Goal: Task Accomplishment & Management: Use online tool/utility

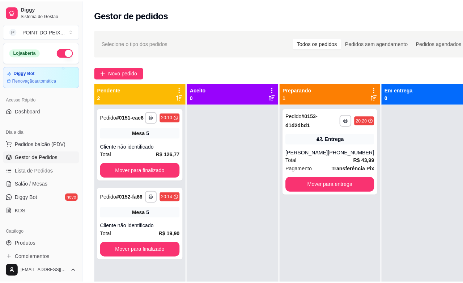
scroll to position [20, 0]
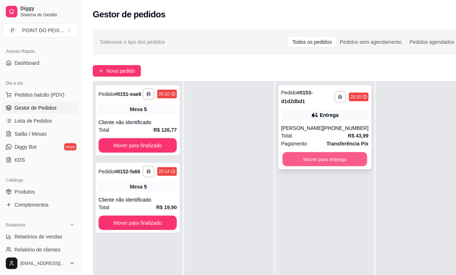
click at [323, 163] on button "Mover para entrega" at bounding box center [324, 159] width 85 height 14
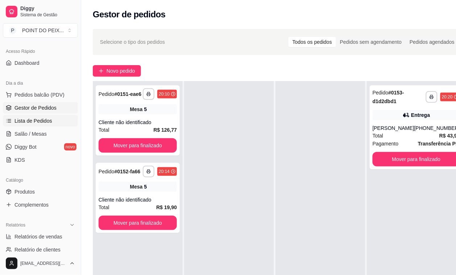
click at [45, 124] on span "Lista de Pedidos" at bounding box center [33, 120] width 38 height 7
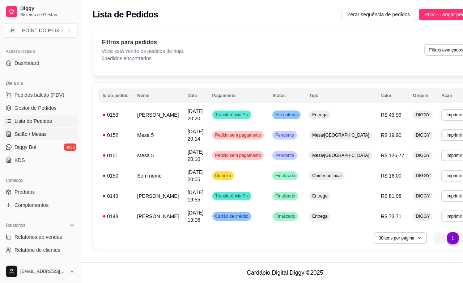
click at [40, 133] on span "Salão / Mesas" at bounding box center [30, 133] width 32 height 7
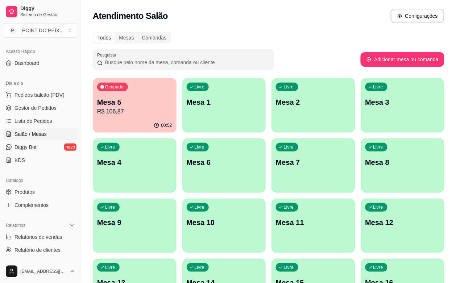
click at [117, 104] on p "Mesa 5" at bounding box center [134, 102] width 75 height 10
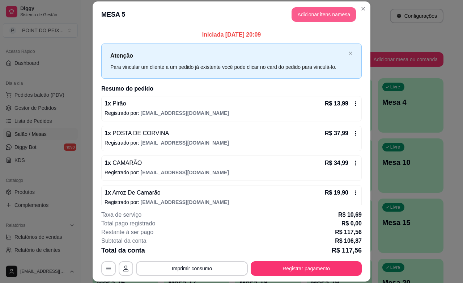
click at [322, 18] on button "Adicionar itens na mesa" at bounding box center [324, 14] width 64 height 14
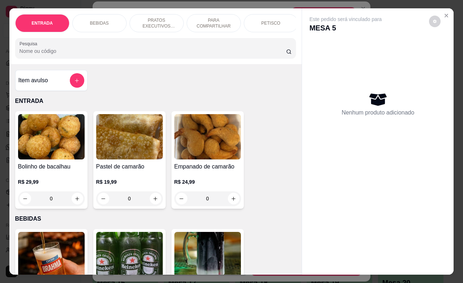
click at [100, 18] on div "BEBIDAS" at bounding box center [99, 23] width 54 height 18
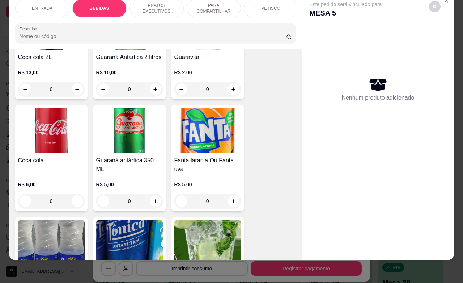
scroll to position [422, 0]
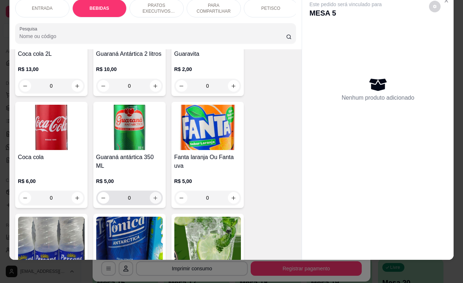
click at [153, 197] on icon "increase-product-quantity" at bounding box center [155, 197] width 5 height 5
type input "1"
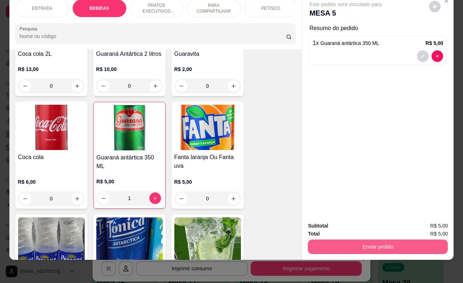
click at [352, 239] on button "Enviar pedido" at bounding box center [378, 246] width 140 height 14
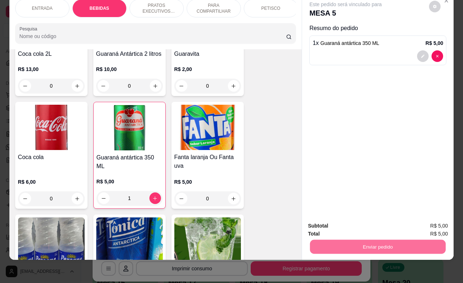
click at [339, 221] on button "Não registrar e enviar pedido" at bounding box center [353, 220] width 73 height 13
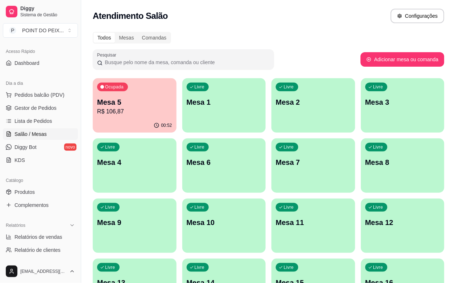
click at [182, 178] on div "Livre Mesa 6" at bounding box center [224, 161] width 84 height 46
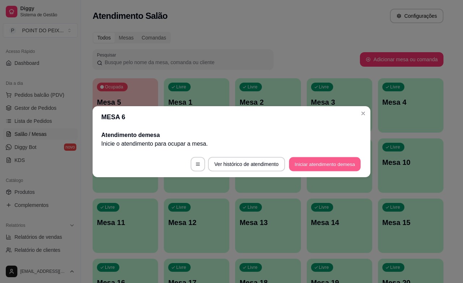
click at [325, 167] on button "Iniciar atendimento de mesa" at bounding box center [325, 164] width 72 height 14
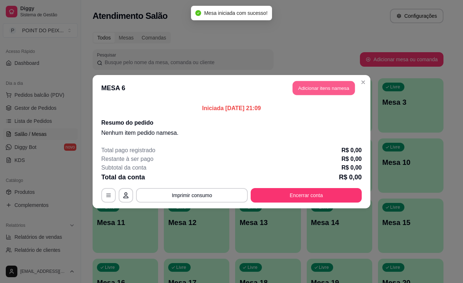
click at [319, 89] on button "Adicionar itens na mesa" at bounding box center [324, 88] width 62 height 14
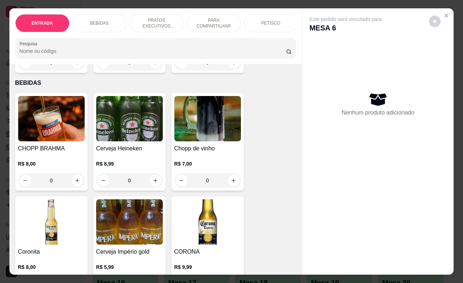
scroll to position [45, 0]
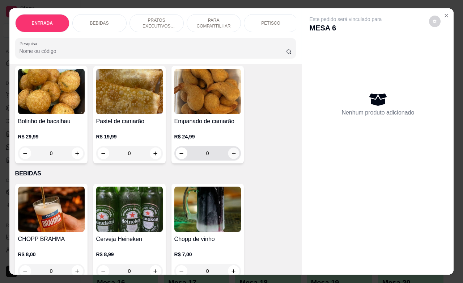
click at [231, 156] on icon "increase-product-quantity" at bounding box center [233, 153] width 5 height 5
type input "1"
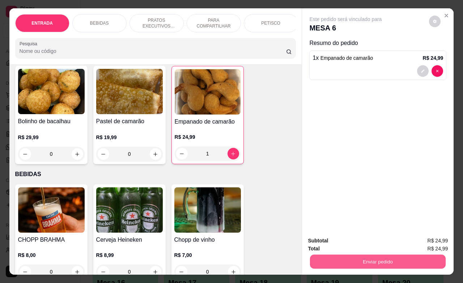
click at [356, 254] on button "Enviar pedido" at bounding box center [378, 261] width 136 height 14
click at [343, 243] on button "Não registrar e enviar pedido" at bounding box center [353, 240] width 75 height 14
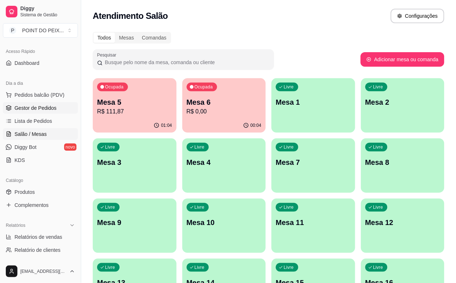
click at [50, 110] on span "Gestor de Pedidos" at bounding box center [35, 107] width 42 height 7
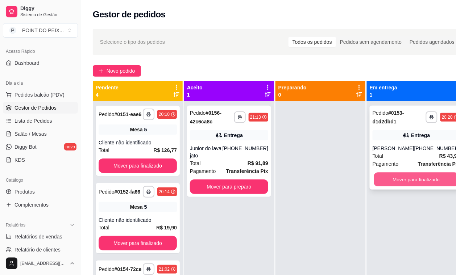
click at [399, 177] on button "Mover para finalizado" at bounding box center [416, 180] width 85 height 14
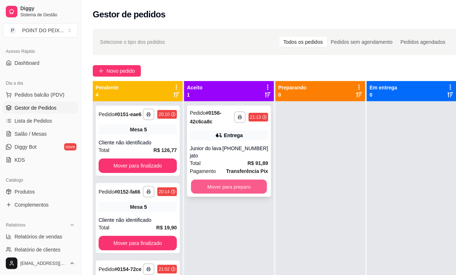
click at [250, 180] on button "Mover para preparo" at bounding box center [229, 187] width 76 height 14
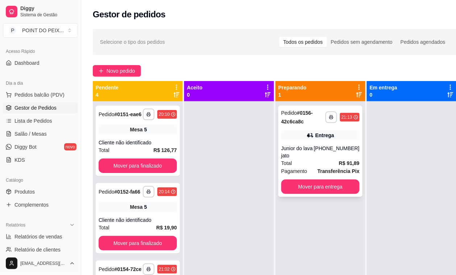
click at [301, 130] on div "**********" at bounding box center [320, 151] width 84 height 91
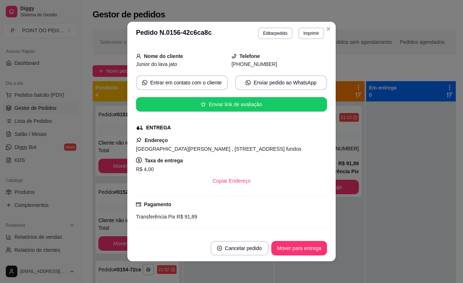
scroll to position [45, 0]
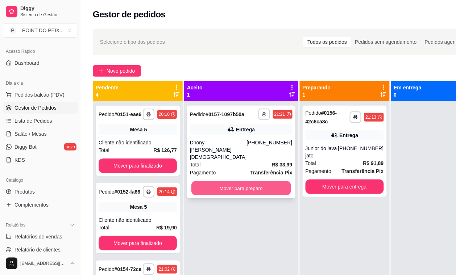
click at [239, 190] on button "Mover para preparo" at bounding box center [240, 188] width 99 height 14
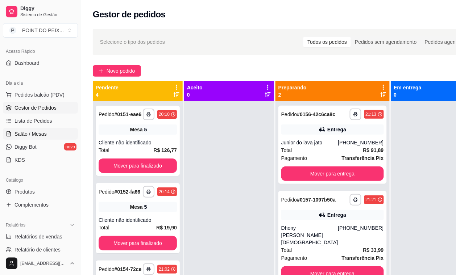
click at [33, 137] on span "Salão / Mesas" at bounding box center [30, 133] width 32 height 7
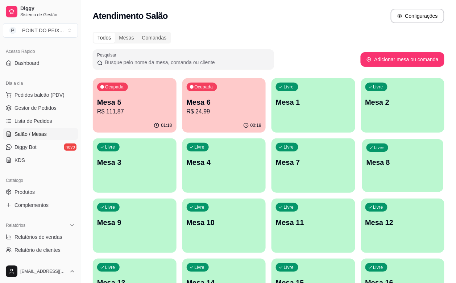
click at [362, 185] on div "button" at bounding box center [402, 187] width 81 height 8
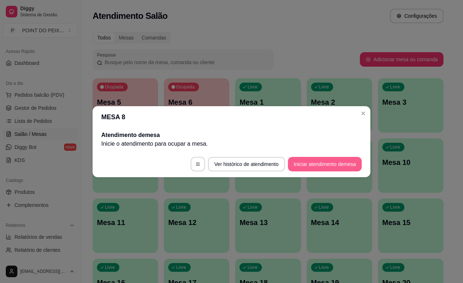
click at [311, 163] on button "Iniciar atendimento de mesa" at bounding box center [325, 164] width 74 height 14
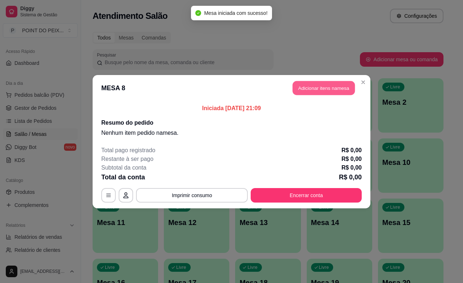
click at [315, 86] on button "Adicionar itens na mesa" at bounding box center [324, 88] width 62 height 14
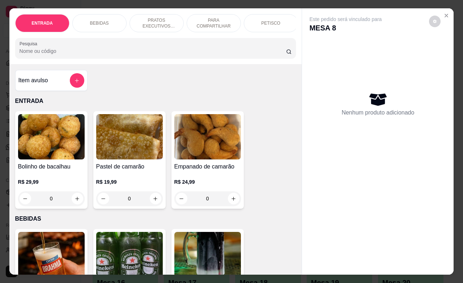
click at [136, 22] on p "PRATOS EXECUTIVOS (INDIVIDUAIS)" at bounding box center [157, 23] width 42 height 12
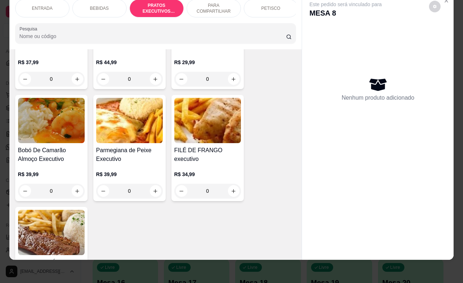
scroll to position [1122, 0]
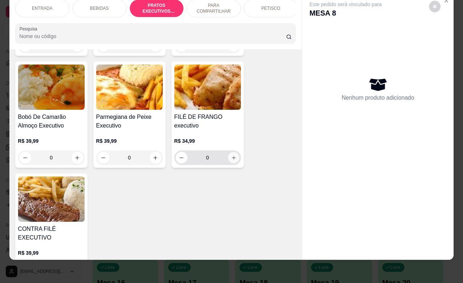
click at [229, 160] on button "increase-product-quantity" at bounding box center [233, 157] width 11 height 11
type input "1"
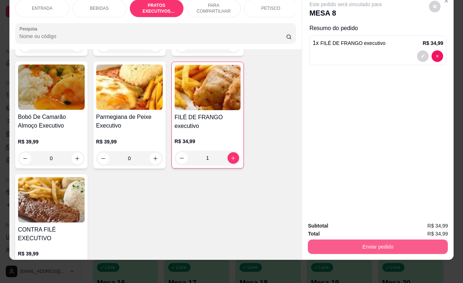
click at [341, 242] on button "Enviar pedido" at bounding box center [378, 246] width 140 height 14
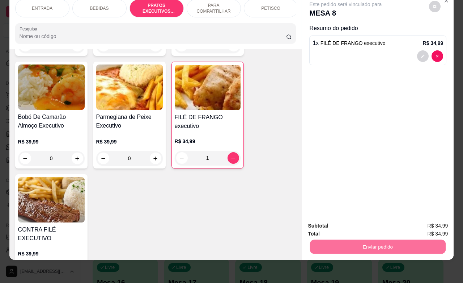
click at [335, 222] on button "Não registrar e enviar pedido" at bounding box center [353, 220] width 73 height 13
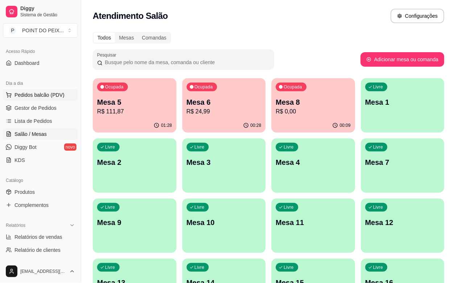
click at [53, 96] on span "Pedidos balcão (PDV)" at bounding box center [39, 94] width 50 height 7
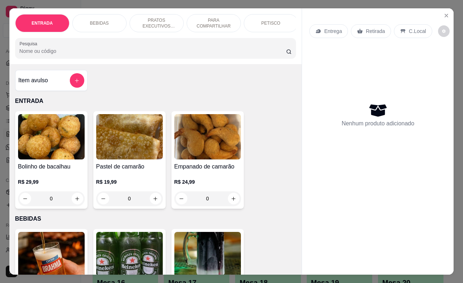
click at [373, 31] on p "Retirada" at bounding box center [375, 31] width 19 height 7
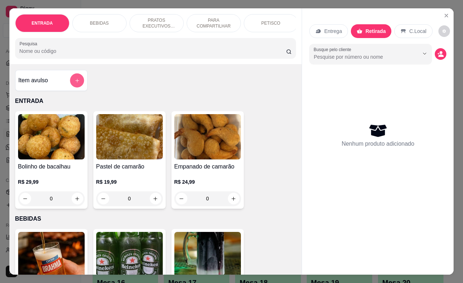
click at [71, 87] on button "add-separate-item" at bounding box center [77, 81] width 14 height 14
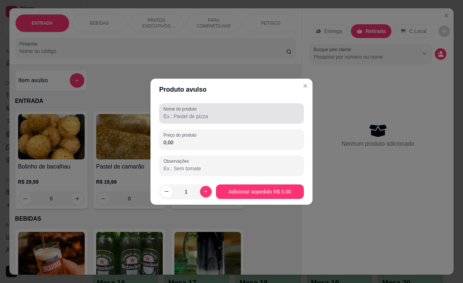
click at [209, 116] on input "Nome do produto" at bounding box center [232, 116] width 136 height 7
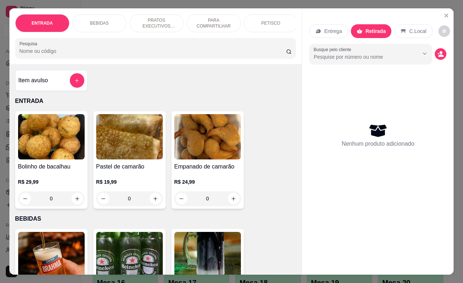
click at [105, 22] on div "BEBIDAS" at bounding box center [99, 23] width 54 height 18
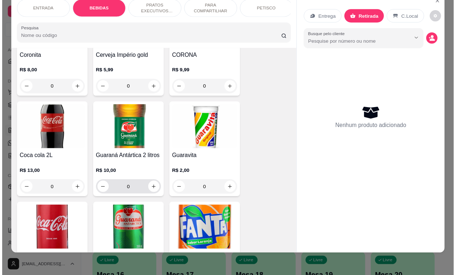
scroll to position [331, 0]
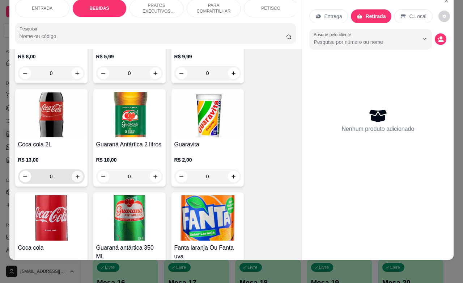
click at [75, 178] on icon "increase-product-quantity" at bounding box center [77, 176] width 5 height 5
type input "1"
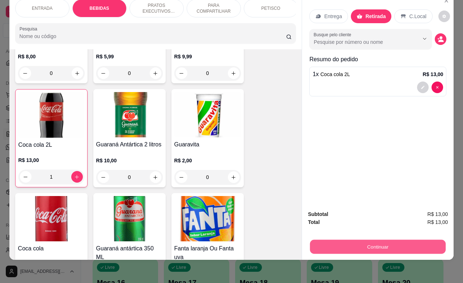
click at [352, 239] on button "Continuar" at bounding box center [378, 246] width 136 height 14
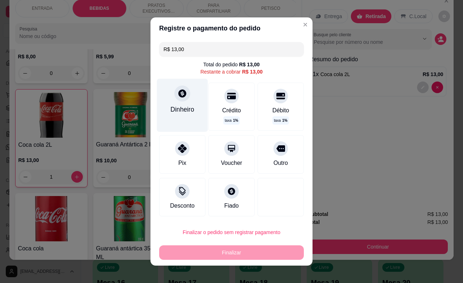
click at [178, 100] on div at bounding box center [183, 93] width 16 height 16
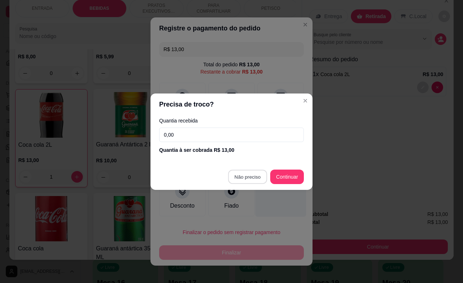
type input "R$ 0,00"
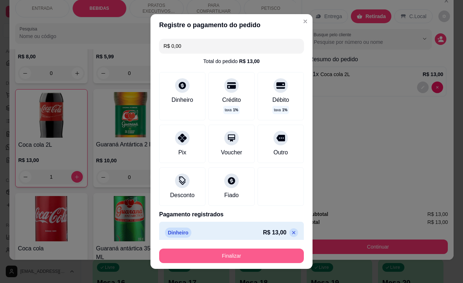
click at [220, 255] on button "Finalizar" at bounding box center [231, 255] width 145 height 14
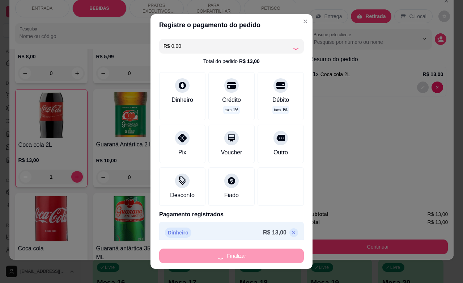
type input "0"
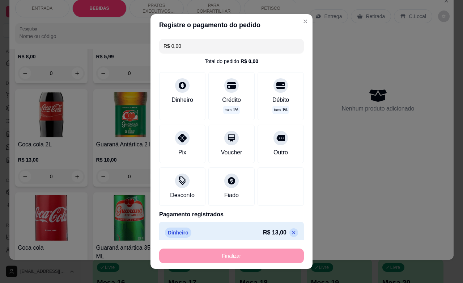
type input "-R$ 13,00"
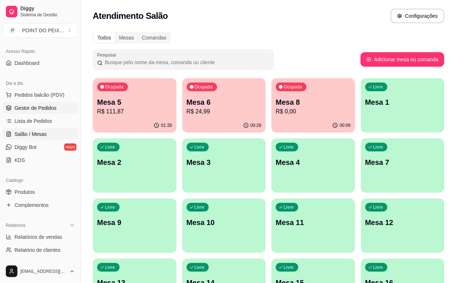
click at [45, 109] on span "Gestor de Pedidos" at bounding box center [35, 107] width 42 height 7
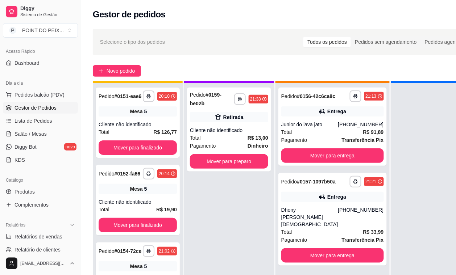
scroll to position [28, 0]
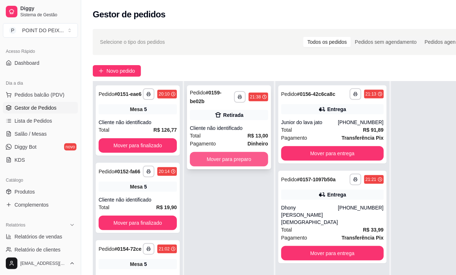
click at [240, 154] on button "Mover para preparo" at bounding box center [229, 159] width 78 height 14
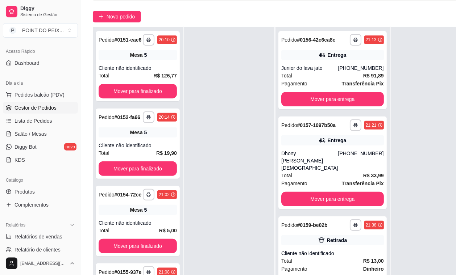
scroll to position [118, 0]
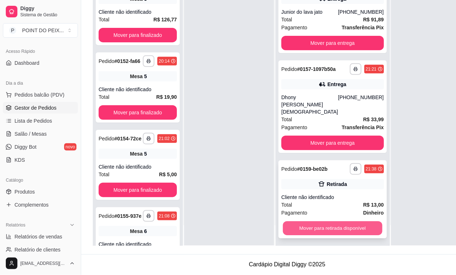
click at [320, 227] on button "Mover para retirada disponível" at bounding box center [331, 229] width 99 height 14
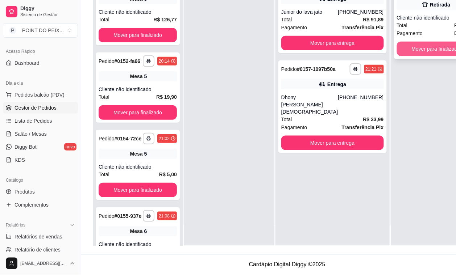
click at [407, 43] on button "Mover para finalizado" at bounding box center [435, 49] width 78 height 14
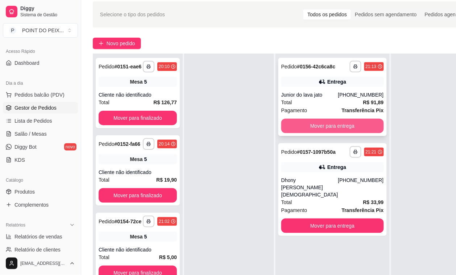
scroll to position [73, 0]
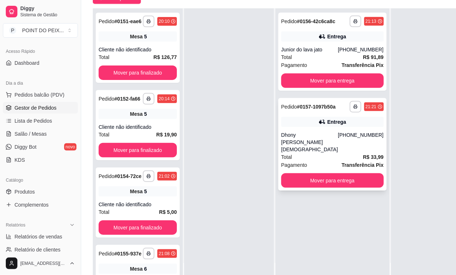
click at [321, 153] on div "Dhony [PERSON_NAME][DEMOGRAPHIC_DATA]" at bounding box center [309, 142] width 57 height 22
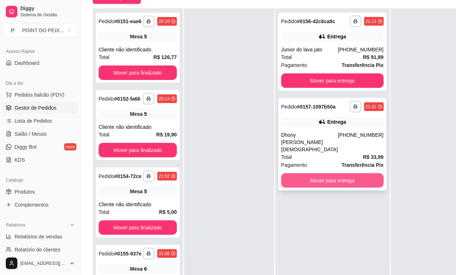
click at [343, 182] on button "Mover para entrega" at bounding box center [332, 180] width 102 height 14
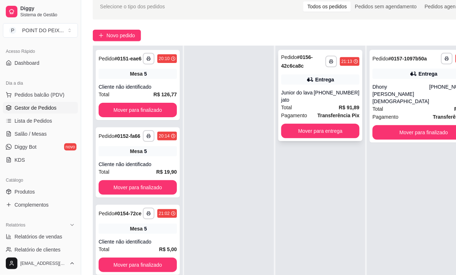
scroll to position [28, 0]
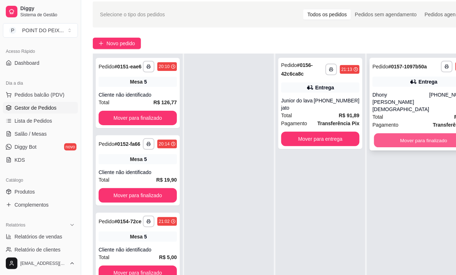
click at [404, 144] on button "Mover para finalizado" at bounding box center [423, 141] width 99 height 14
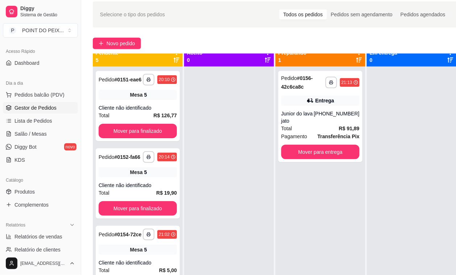
scroll to position [0, 0]
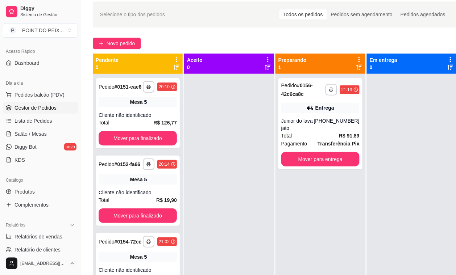
click at [209, 41] on div "Novo pedido" at bounding box center [275, 44] width 364 height 12
click at [319, 155] on button "Mover para entrega" at bounding box center [320, 159] width 78 height 14
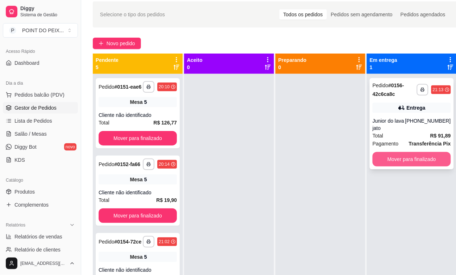
click at [397, 154] on button "Mover para finalizado" at bounding box center [411, 159] width 78 height 14
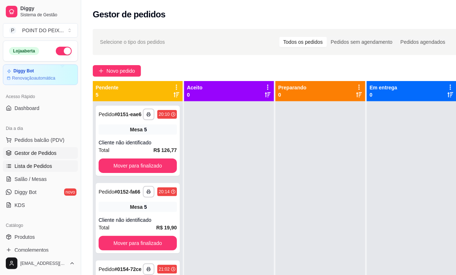
click at [42, 165] on span "Lista de Pedidos" at bounding box center [33, 166] width 38 height 7
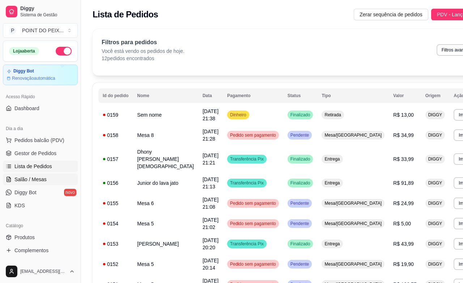
click at [38, 180] on span "Salão / Mesas" at bounding box center [30, 179] width 32 height 7
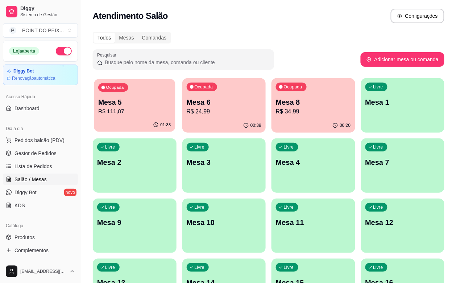
click at [143, 109] on p "R$ 111,87" at bounding box center [134, 111] width 72 height 8
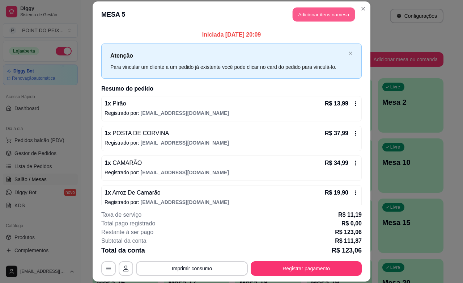
click at [314, 18] on button "Adicionar itens na mesa" at bounding box center [324, 15] width 62 height 14
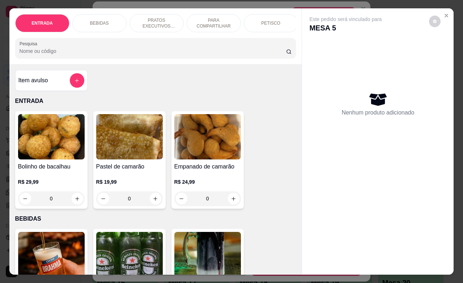
click at [93, 24] on div "BEBIDAS" at bounding box center [99, 23] width 54 height 18
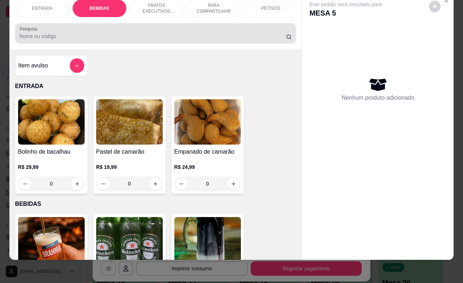
scroll to position [150, 0]
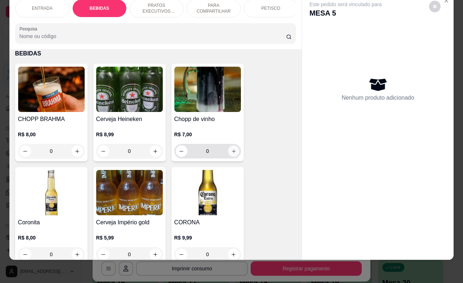
click at [231, 152] on icon "increase-product-quantity" at bounding box center [233, 150] width 5 height 5
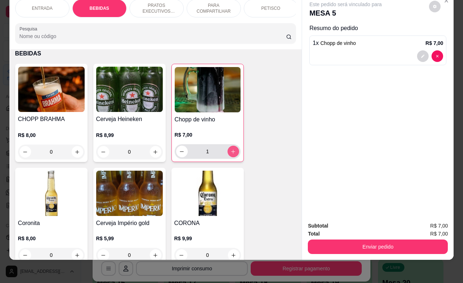
click at [231, 152] on icon "increase-product-quantity" at bounding box center [233, 152] width 4 height 4
type input "2"
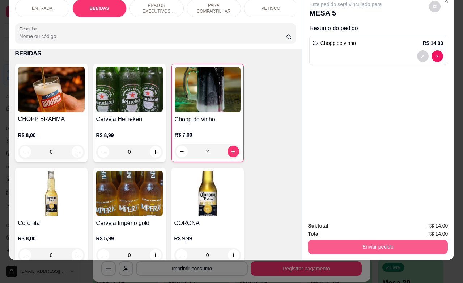
click at [348, 239] on button "Enviar pedido" at bounding box center [378, 246] width 140 height 14
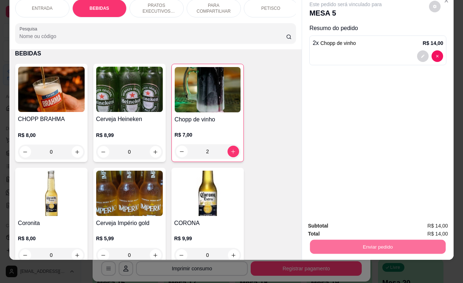
click at [347, 223] on button "Não registrar e enviar pedido" at bounding box center [353, 220] width 73 height 13
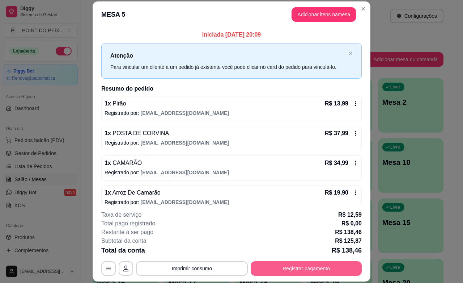
click at [289, 272] on button "Registrar pagamento" at bounding box center [306, 268] width 111 height 14
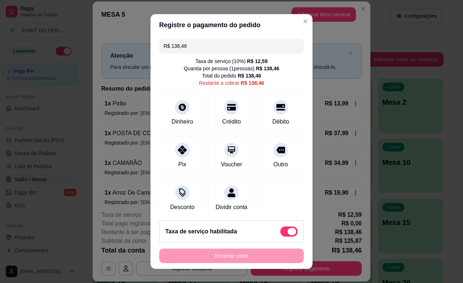
click at [281, 232] on span at bounding box center [289, 231] width 17 height 10
click at [280, 232] on input "checkbox" at bounding box center [282, 234] width 5 height 5
checkbox input "true"
type input "R$ 125,87"
checkbox input "false"
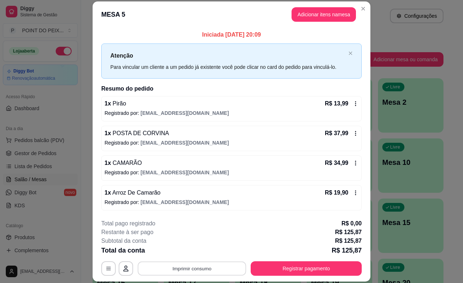
click at [212, 269] on button "Imprimir consumo" at bounding box center [192, 268] width 109 height 14
click at [198, 250] on button "IMPRESSORA" at bounding box center [190, 252] width 53 height 12
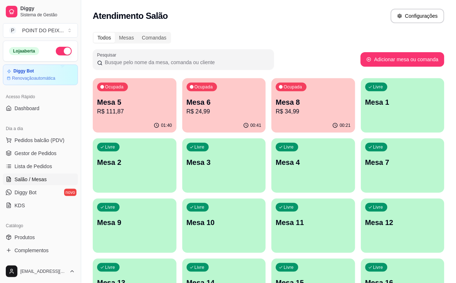
click at [307, 43] on div "Todos Mesas Comandas Pesquisar Adicionar mesa ou comanda Ocupada Mesa 5 R$ 111,…" at bounding box center [268, 235] width 374 height 414
click at [196, 106] on p "Mesa 6" at bounding box center [223, 102] width 75 height 10
click at [125, 106] on p "Mesa 5" at bounding box center [134, 102] width 75 height 10
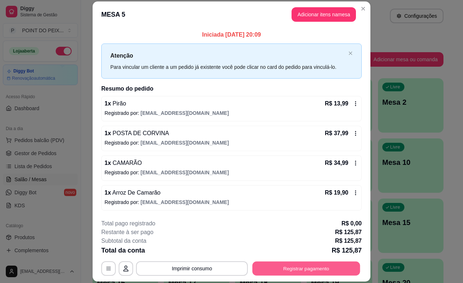
click at [296, 272] on button "Registrar pagamento" at bounding box center [307, 268] width 108 height 14
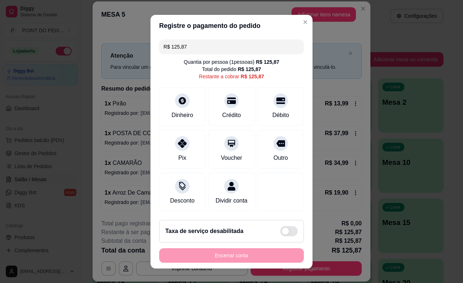
click at [191, 47] on input "R$ 125,87" at bounding box center [232, 46] width 136 height 14
click at [185, 102] on div "Dinheiro" at bounding box center [182, 105] width 51 height 42
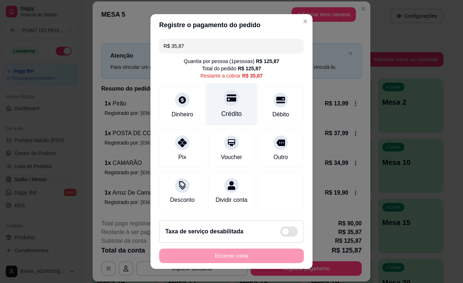
click at [227, 101] on icon at bounding box center [231, 98] width 9 height 7
type input "R$ 0,00"
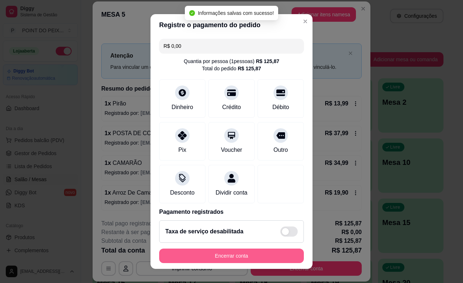
click at [222, 259] on button "Encerrar conta" at bounding box center [231, 255] width 145 height 14
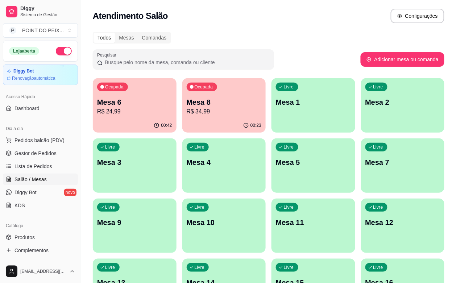
click at [193, 115] on p "R$ 34,99" at bounding box center [223, 111] width 75 height 9
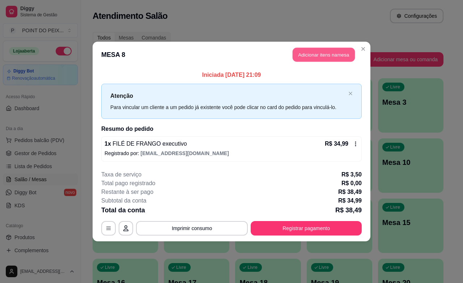
click at [314, 55] on button "Adicionar itens na mesa" at bounding box center [324, 55] width 62 height 14
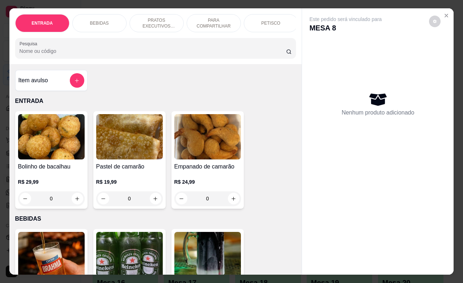
click at [104, 22] on div "BEBIDAS" at bounding box center [99, 23] width 54 height 18
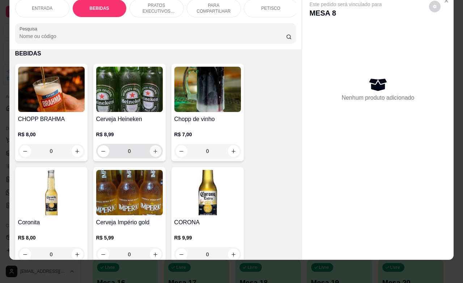
click at [155, 149] on button "increase-product-quantity" at bounding box center [156, 151] width 12 height 12
type input "1"
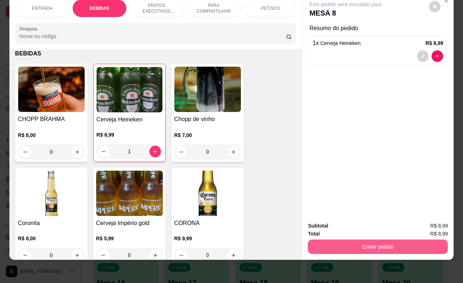
click at [341, 240] on button "Enviar pedido" at bounding box center [378, 246] width 140 height 14
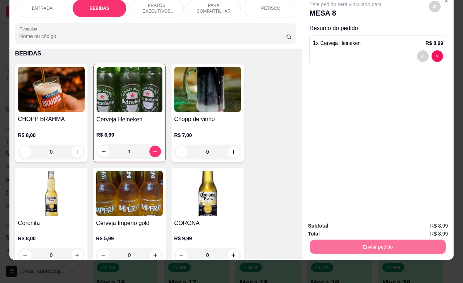
click at [332, 222] on button "Não registrar e enviar pedido" at bounding box center [353, 221] width 75 height 14
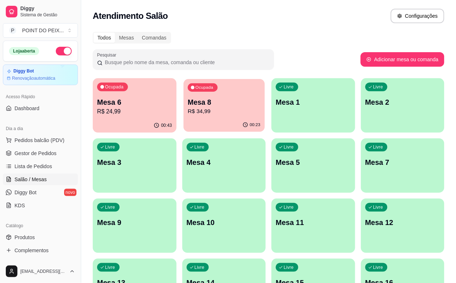
click at [207, 113] on p "R$ 34,99" at bounding box center [224, 111] width 72 height 8
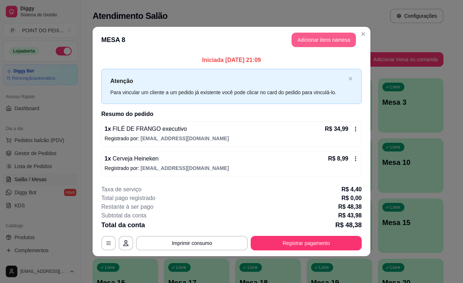
click at [312, 40] on button "Adicionar itens na mesa" at bounding box center [324, 40] width 64 height 14
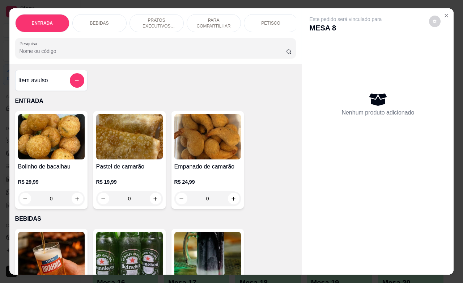
click at [269, 20] on p "PETISCO" at bounding box center [270, 23] width 19 height 6
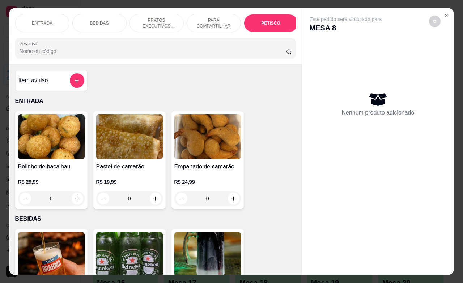
scroll to position [1587, 0]
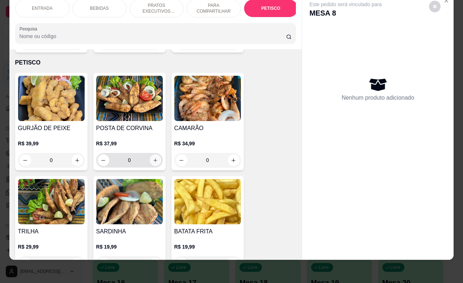
click at [155, 154] on button "increase-product-quantity" at bounding box center [156, 160] width 12 height 12
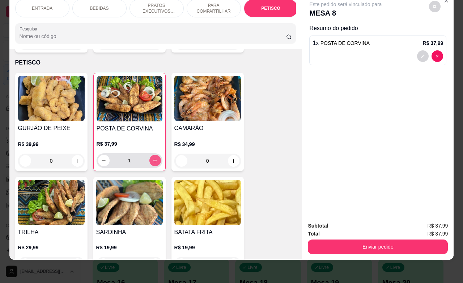
type input "1"
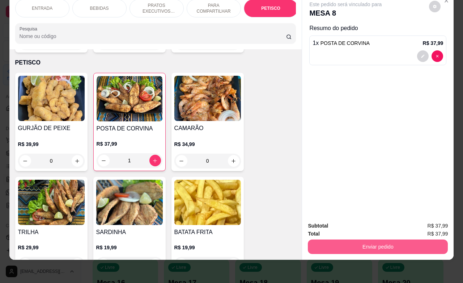
click at [363, 239] on button "Enviar pedido" at bounding box center [378, 246] width 140 height 14
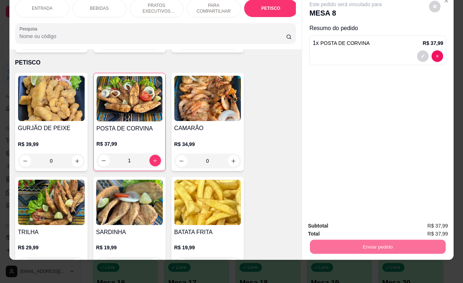
click at [343, 222] on button "Não registrar e enviar pedido" at bounding box center [353, 221] width 75 height 14
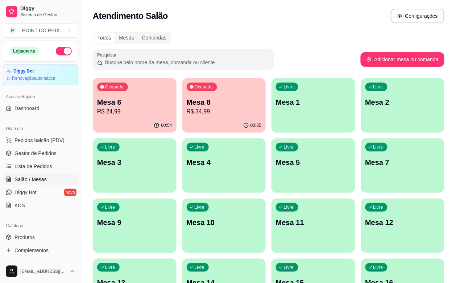
click at [207, 104] on p "Mesa 8" at bounding box center [223, 102] width 75 height 10
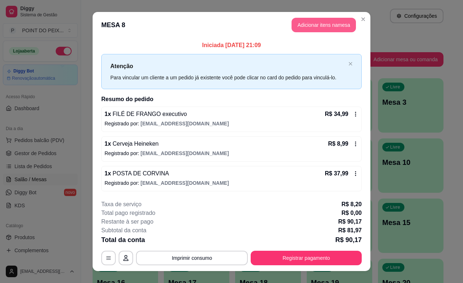
click at [321, 29] on button "Adicionar itens na mesa" at bounding box center [324, 25] width 64 height 14
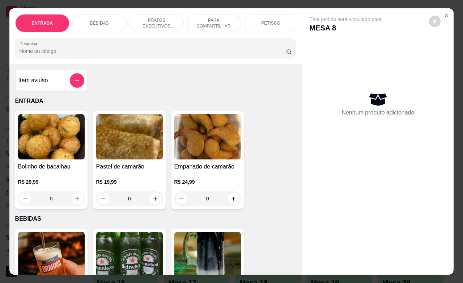
click at [106, 20] on div "BEBIDAS" at bounding box center [99, 23] width 54 height 18
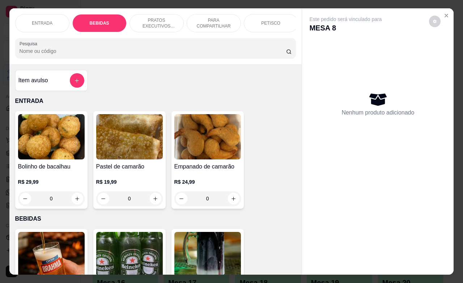
scroll to position [150, 0]
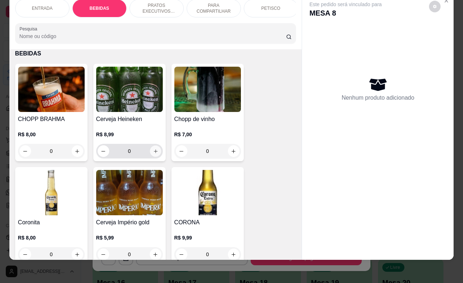
click at [153, 155] on button "increase-product-quantity" at bounding box center [155, 151] width 11 height 11
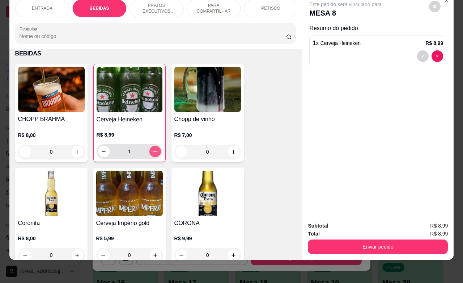
click at [153, 155] on button "increase-product-quantity" at bounding box center [156, 152] width 12 height 12
type input "2"
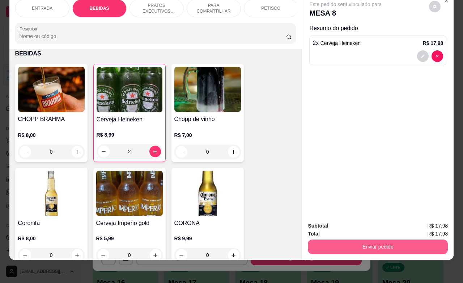
click at [369, 239] on button "Enviar pedido" at bounding box center [378, 246] width 140 height 14
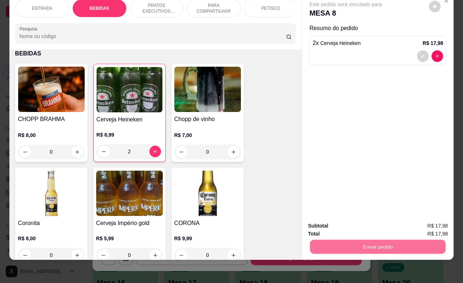
click at [339, 223] on button "Não registrar e enviar pedido" at bounding box center [353, 220] width 73 height 13
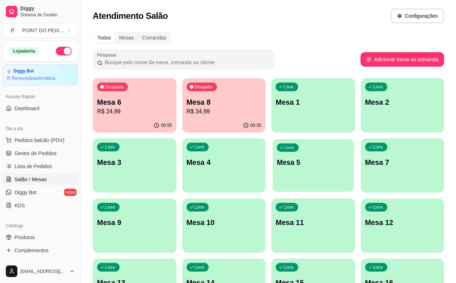
click at [277, 165] on p "Mesa 5" at bounding box center [313, 163] width 72 height 10
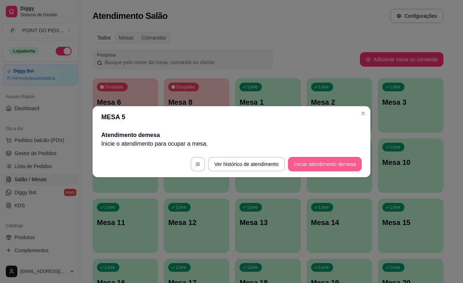
click at [309, 168] on button "Iniciar atendimento de mesa" at bounding box center [325, 164] width 74 height 14
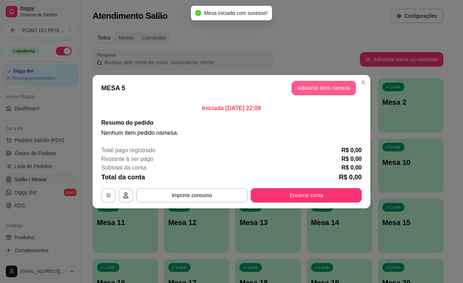
click at [320, 87] on button "Adicionar itens na mesa" at bounding box center [324, 88] width 64 height 14
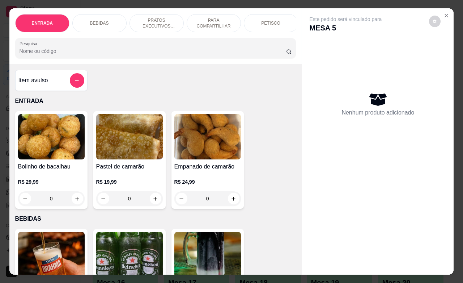
click at [100, 22] on p "BEBIDAS" at bounding box center [99, 23] width 19 height 6
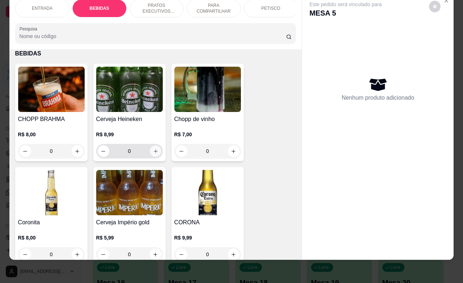
click at [154, 151] on icon "increase-product-quantity" at bounding box center [156, 151] width 4 height 4
type input "1"
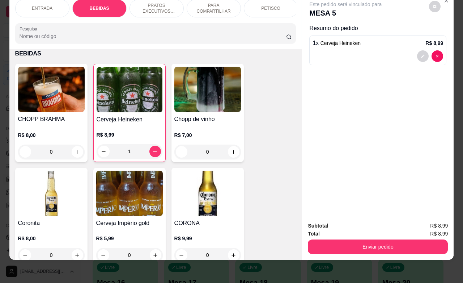
scroll to position [60, 0]
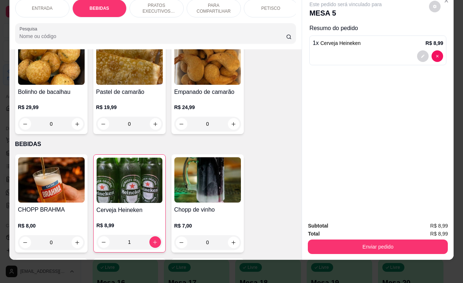
click at [266, 5] on p "PETISCO" at bounding box center [270, 8] width 19 height 6
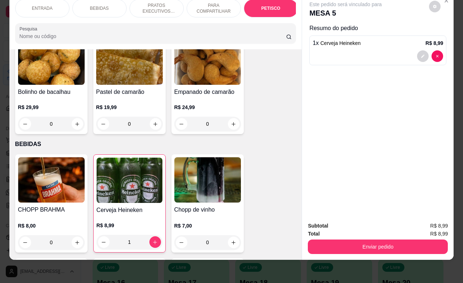
scroll to position [1588, 0]
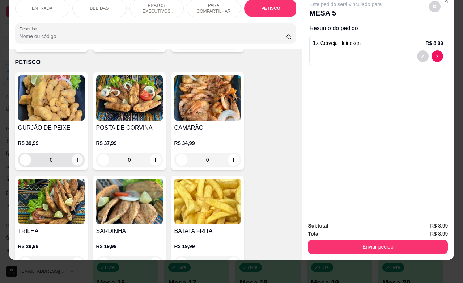
click at [74, 155] on button "increase-product-quantity" at bounding box center [77, 159] width 11 height 11
type input "1"
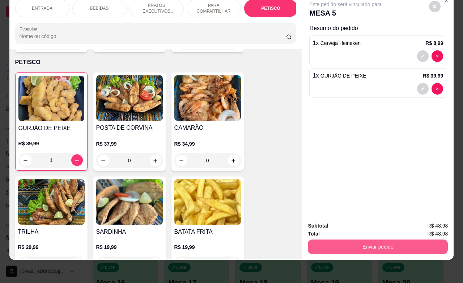
click at [352, 245] on button "Enviar pedido" at bounding box center [378, 246] width 140 height 14
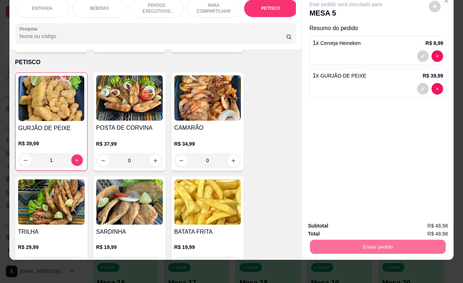
click at [332, 218] on button "Não registrar e enviar pedido" at bounding box center [353, 220] width 73 height 13
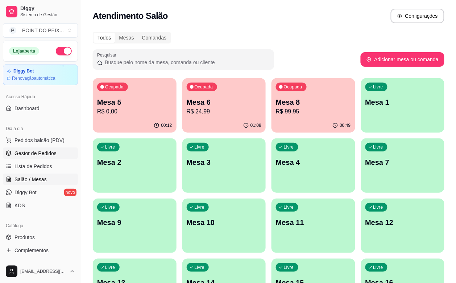
click at [46, 151] on span "Gestor de Pedidos" at bounding box center [35, 153] width 42 height 7
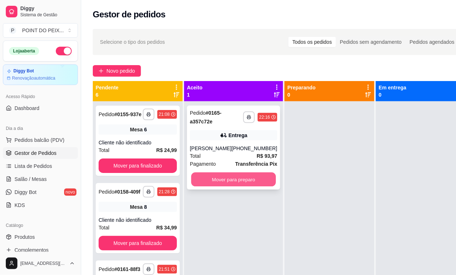
click at [236, 180] on button "Mover para preparo" at bounding box center [233, 180] width 85 height 14
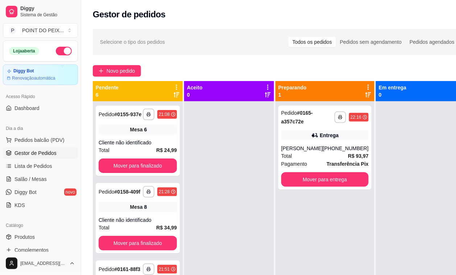
click at [253, 49] on div "Selecione o tipo dos pedidos Todos os pedidos Pedidos sem agendamento Pedidos a…" at bounding box center [279, 42] width 373 height 26
click at [41, 167] on span "Lista de Pedidos" at bounding box center [33, 166] width 38 height 7
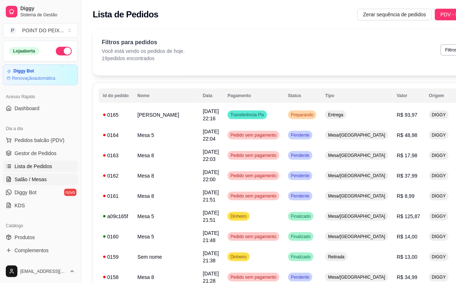
click at [37, 179] on span "Salão / Mesas" at bounding box center [30, 179] width 32 height 7
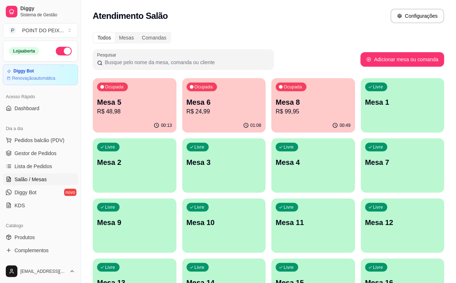
click at [205, 107] on p "R$ 24,99" at bounding box center [223, 111] width 75 height 9
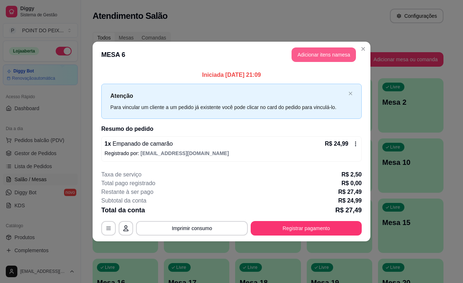
click at [311, 57] on button "Adicionar itens na mesa" at bounding box center [324, 54] width 64 height 14
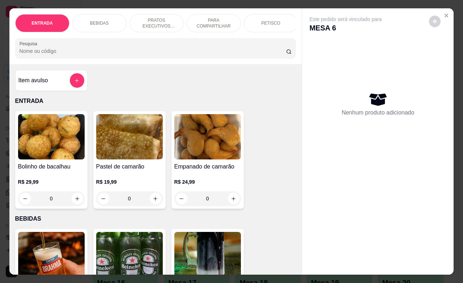
click at [101, 20] on p "BEBIDAS" at bounding box center [99, 23] width 19 height 6
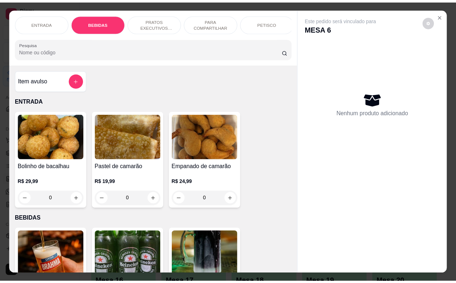
scroll to position [150, 0]
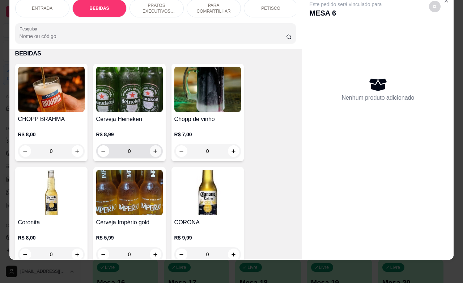
click at [153, 152] on icon "increase-product-quantity" at bounding box center [155, 150] width 5 height 5
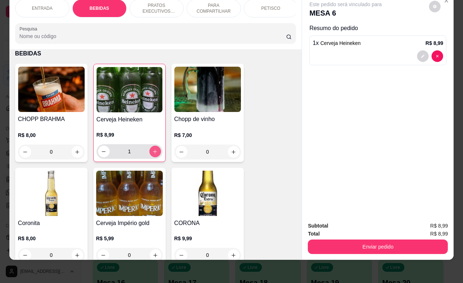
click at [153, 152] on icon "increase-product-quantity" at bounding box center [155, 152] width 4 height 4
type input "2"
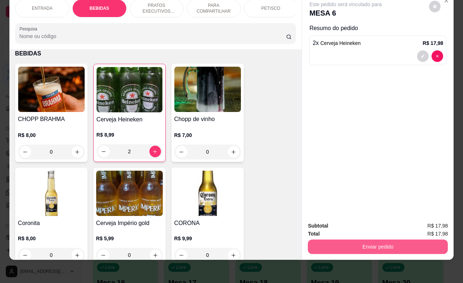
click at [374, 241] on button "Enviar pedido" at bounding box center [378, 246] width 140 height 14
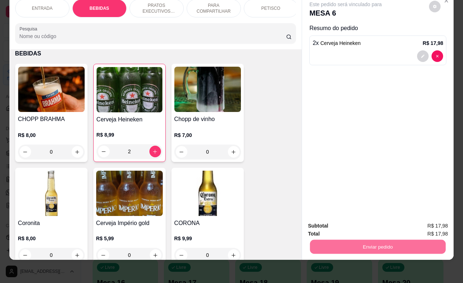
click at [343, 224] on button "Não registrar e enviar pedido" at bounding box center [353, 220] width 73 height 13
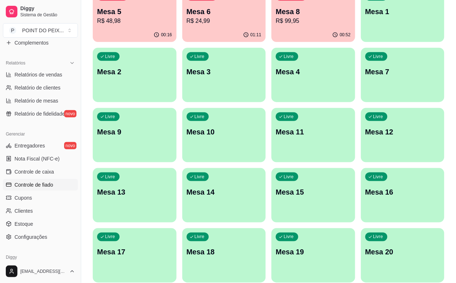
scroll to position [193, 0]
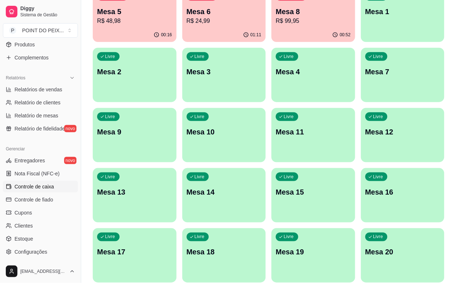
click at [46, 186] on span "Controle de caixa" at bounding box center [33, 186] width 39 height 7
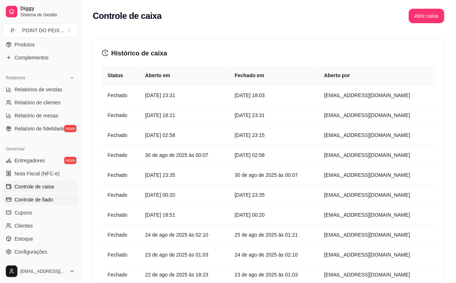
scroll to position [238, 0]
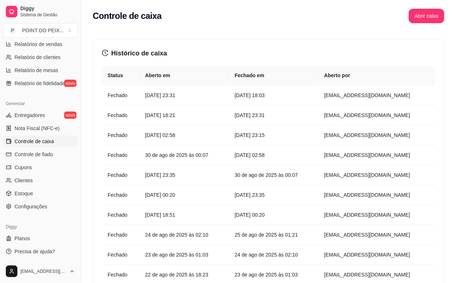
click at [47, 142] on span "Controle de caixa" at bounding box center [33, 141] width 39 height 7
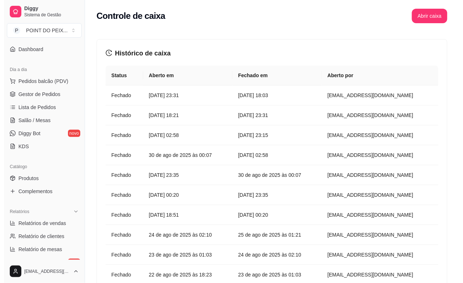
scroll to position [0, 0]
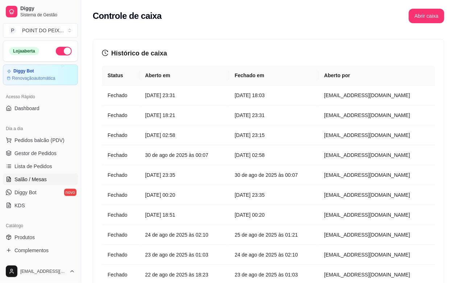
click at [36, 176] on span "Salão / Mesas" at bounding box center [30, 179] width 32 height 7
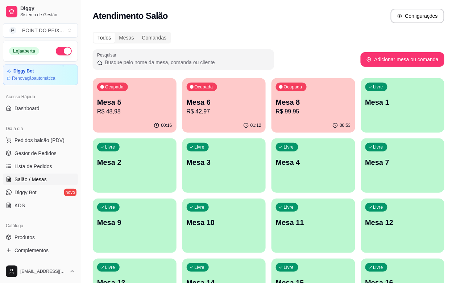
click at [282, 108] on p "R$ 99,95" at bounding box center [313, 111] width 75 height 9
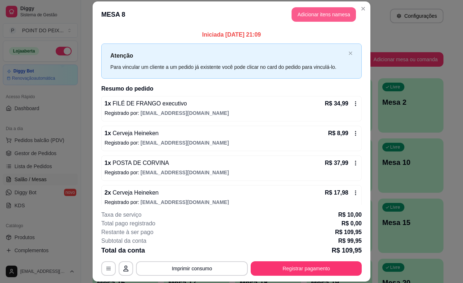
click at [319, 19] on button "Adicionar itens na mesa" at bounding box center [324, 14] width 64 height 14
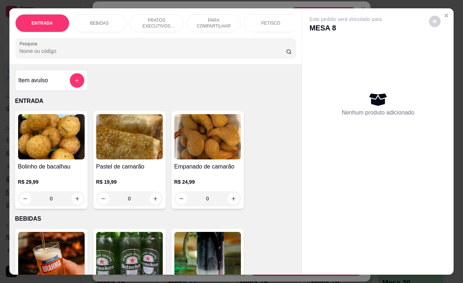
click at [103, 22] on p "BEBIDAS" at bounding box center [99, 23] width 19 height 6
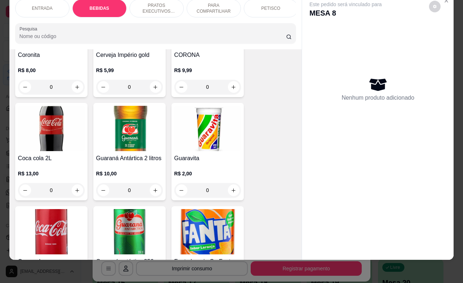
scroll to position [331, 0]
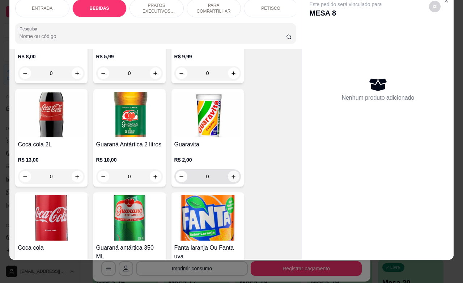
click at [231, 181] on button "increase-product-quantity" at bounding box center [234, 177] width 12 height 12
type input "1"
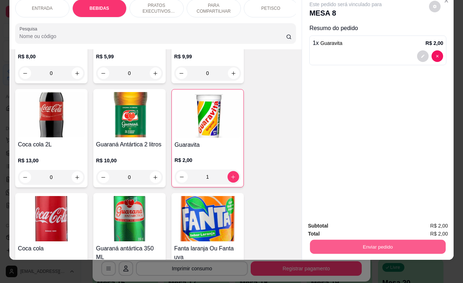
click at [359, 241] on button "Enviar pedido" at bounding box center [378, 246] width 136 height 14
click at [348, 221] on button "Não registrar e enviar pedido" at bounding box center [353, 221] width 75 height 14
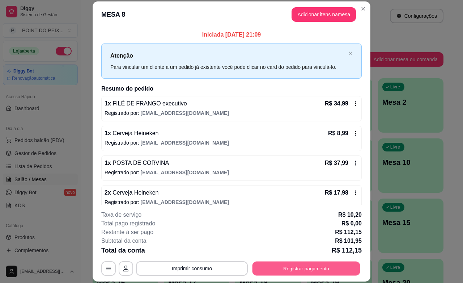
click at [299, 269] on button "Registrar pagamento" at bounding box center [307, 268] width 108 height 14
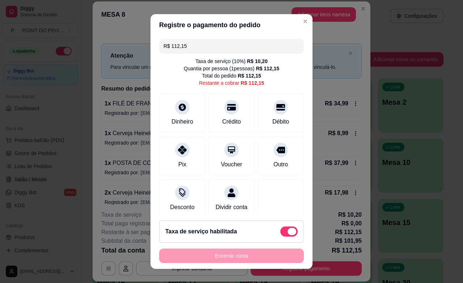
click at [281, 234] on span at bounding box center [289, 231] width 17 height 10
click at [280, 234] on input "checkbox" at bounding box center [282, 234] width 5 height 5
checkbox input "true"
type input "R$ 101,95"
checkbox input "false"
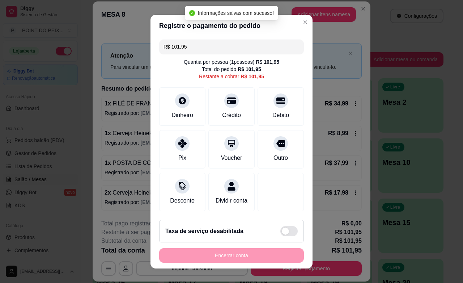
click at [232, 256] on div "Encerrar conta" at bounding box center [231, 255] width 145 height 14
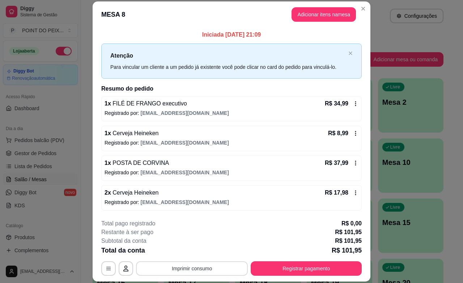
click at [211, 270] on button "Imprimir consumo" at bounding box center [192, 268] width 112 height 14
click at [200, 254] on button "IMPRESSORA" at bounding box center [190, 251] width 51 height 11
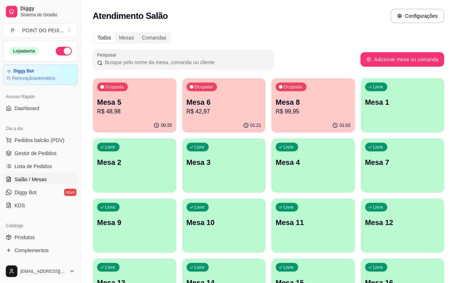
click at [151, 105] on p "Mesa 5" at bounding box center [134, 102] width 75 height 10
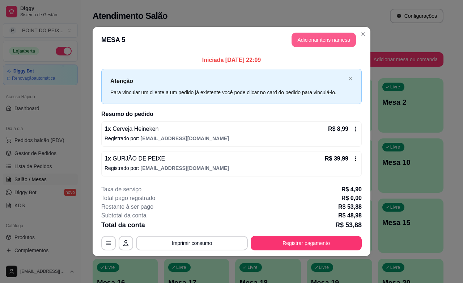
click at [325, 40] on button "Adicionar itens na mesa" at bounding box center [324, 40] width 64 height 14
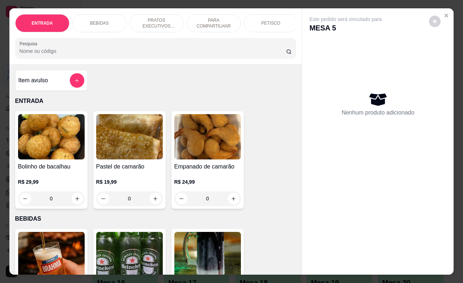
click at [98, 20] on p "BEBIDAS" at bounding box center [99, 23] width 19 height 6
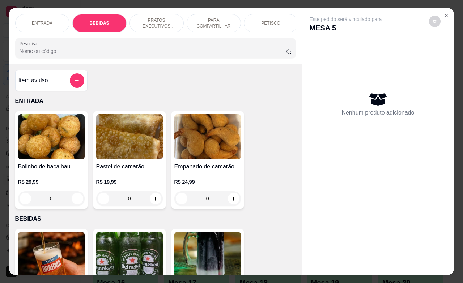
scroll to position [150, 0]
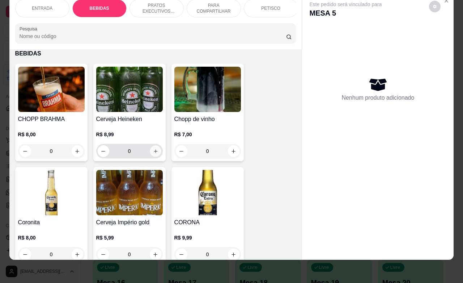
click at [153, 149] on icon "increase-product-quantity" at bounding box center [155, 150] width 5 height 5
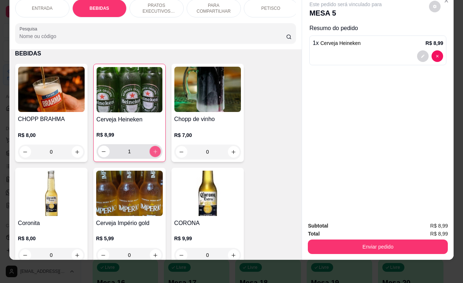
click at [152, 149] on icon "increase-product-quantity" at bounding box center [154, 151] width 5 height 5
type input "2"
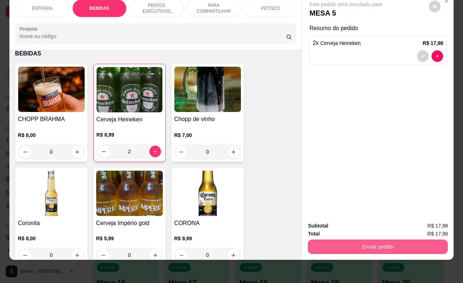
click at [349, 241] on button "Enviar pedido" at bounding box center [378, 246] width 140 height 14
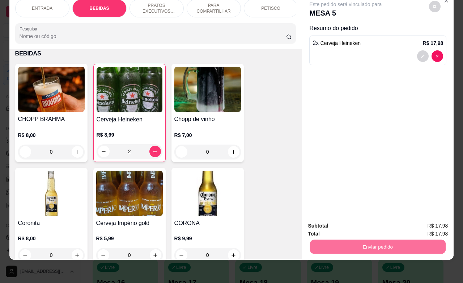
click at [353, 221] on button "Não registrar e enviar pedido" at bounding box center [353, 221] width 75 height 14
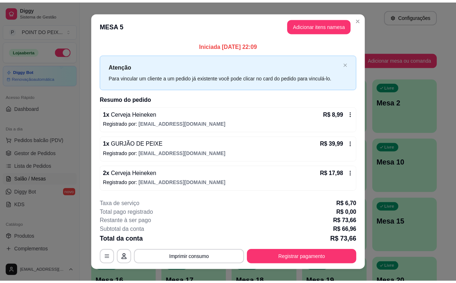
scroll to position [11, 0]
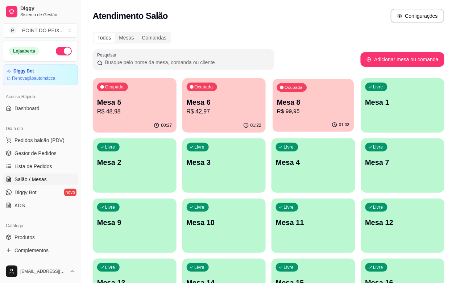
click at [277, 104] on p "Mesa 8" at bounding box center [313, 102] width 72 height 10
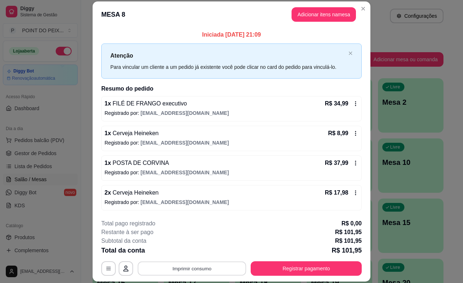
click at [218, 268] on button "Imprimir consumo" at bounding box center [192, 268] width 109 height 14
click at [256, 220] on div "Total pago registrado R$ 0,00" at bounding box center [231, 223] width 261 height 9
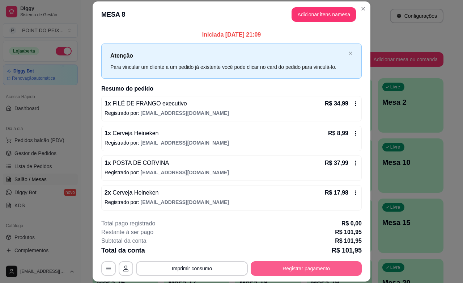
click at [280, 274] on button "Registrar pagamento" at bounding box center [306, 268] width 111 height 14
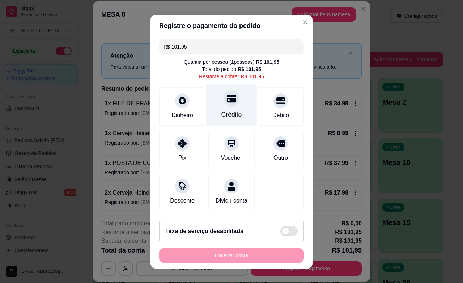
click at [216, 107] on div "Crédito" at bounding box center [231, 105] width 51 height 42
type input "R$ 0,00"
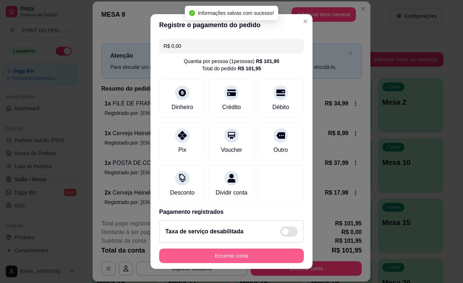
click at [221, 256] on button "Encerrar conta" at bounding box center [231, 255] width 145 height 14
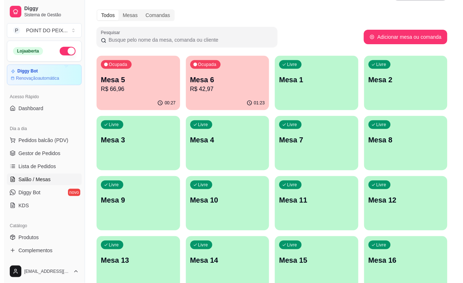
scroll to position [0, 0]
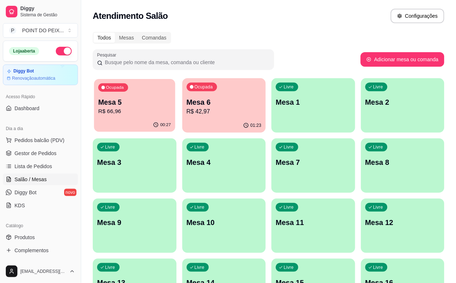
click at [132, 104] on p "Mesa 5" at bounding box center [134, 102] width 72 height 10
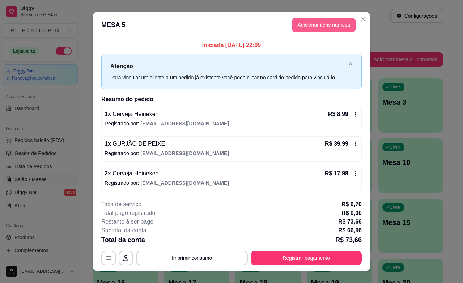
click at [314, 26] on button "Adicionar itens na mesa" at bounding box center [324, 25] width 64 height 14
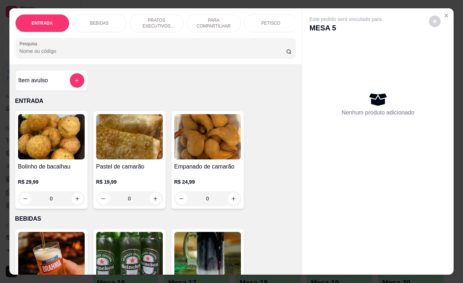
click at [98, 20] on p "BEBIDAS" at bounding box center [99, 23] width 19 height 6
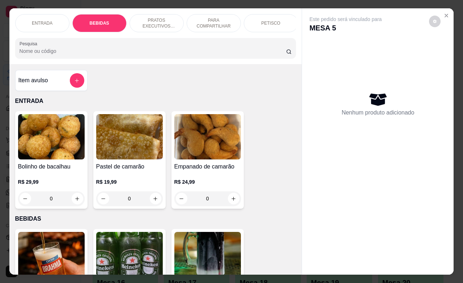
scroll to position [150, 0]
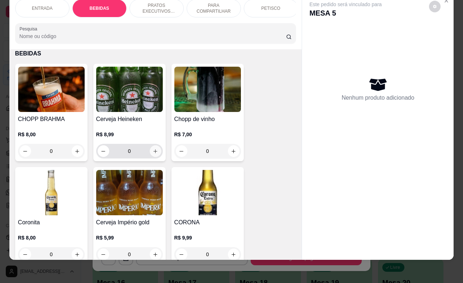
click at [153, 153] on icon "increase-product-quantity" at bounding box center [155, 150] width 5 height 5
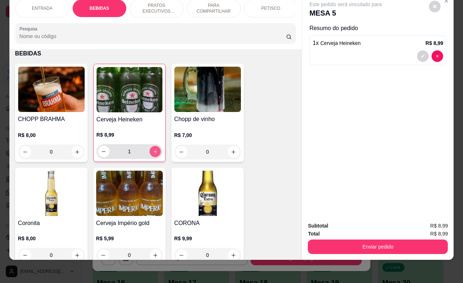
click at [152, 153] on icon "increase-product-quantity" at bounding box center [154, 151] width 5 height 5
type input "2"
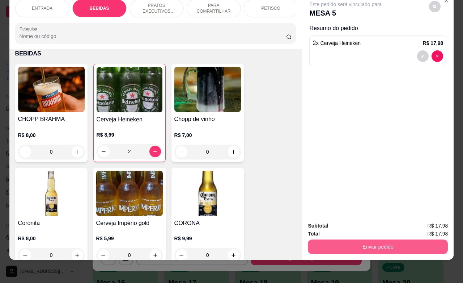
click at [373, 239] on button "Enviar pedido" at bounding box center [378, 246] width 140 height 14
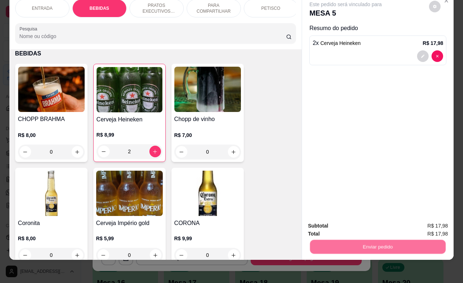
click at [348, 223] on button "Não registrar e enviar pedido" at bounding box center [353, 220] width 73 height 13
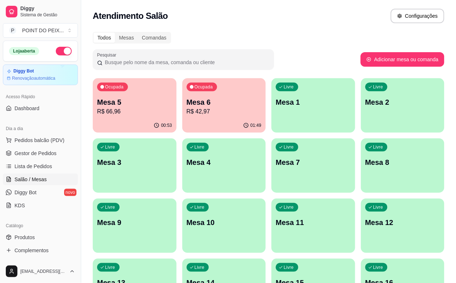
click at [189, 110] on p "R$ 42,97" at bounding box center [223, 111] width 75 height 9
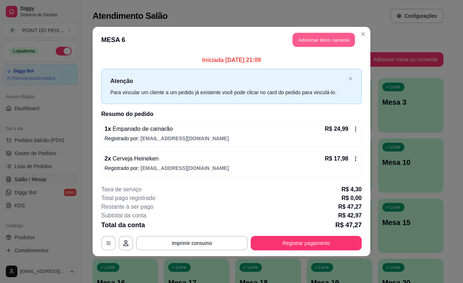
click at [321, 42] on button "Adicionar itens na mesa" at bounding box center [324, 40] width 62 height 14
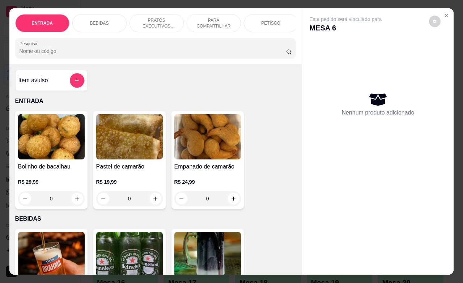
click at [101, 22] on p "BEBIDAS" at bounding box center [99, 23] width 19 height 6
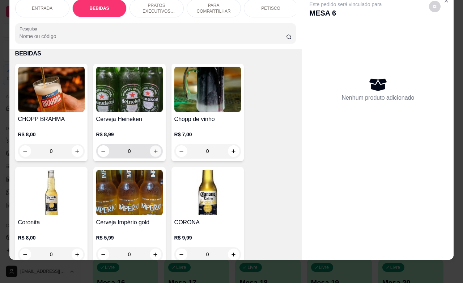
click at [153, 148] on icon "increase-product-quantity" at bounding box center [155, 150] width 5 height 5
type input "1"
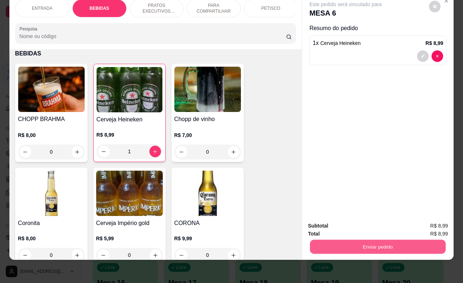
click at [373, 239] on button "Enviar pedido" at bounding box center [378, 246] width 136 height 14
click at [344, 220] on button "Não registrar e enviar pedido" at bounding box center [353, 220] width 73 height 13
